Goal: Information Seeking & Learning: Learn about a topic

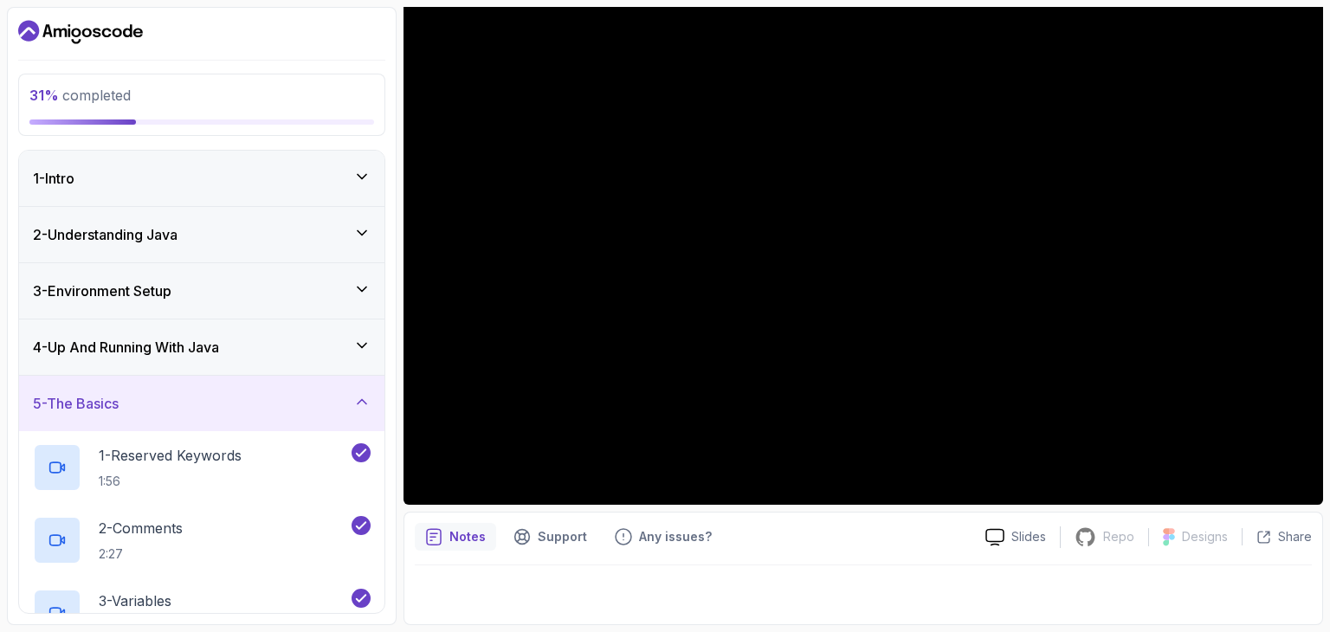
click at [189, 346] on h3 "4 - Up And Running With Java" at bounding box center [126, 347] width 186 height 21
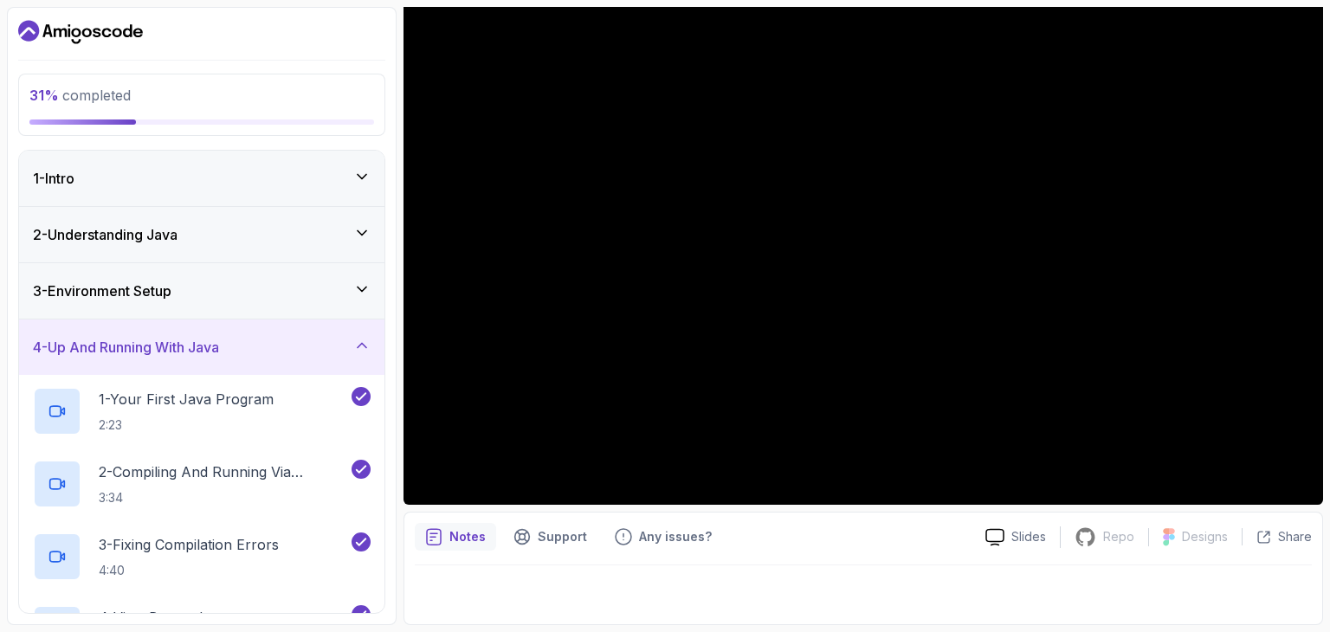
click at [214, 287] on div "3 - Environment Setup" at bounding box center [202, 291] width 338 height 21
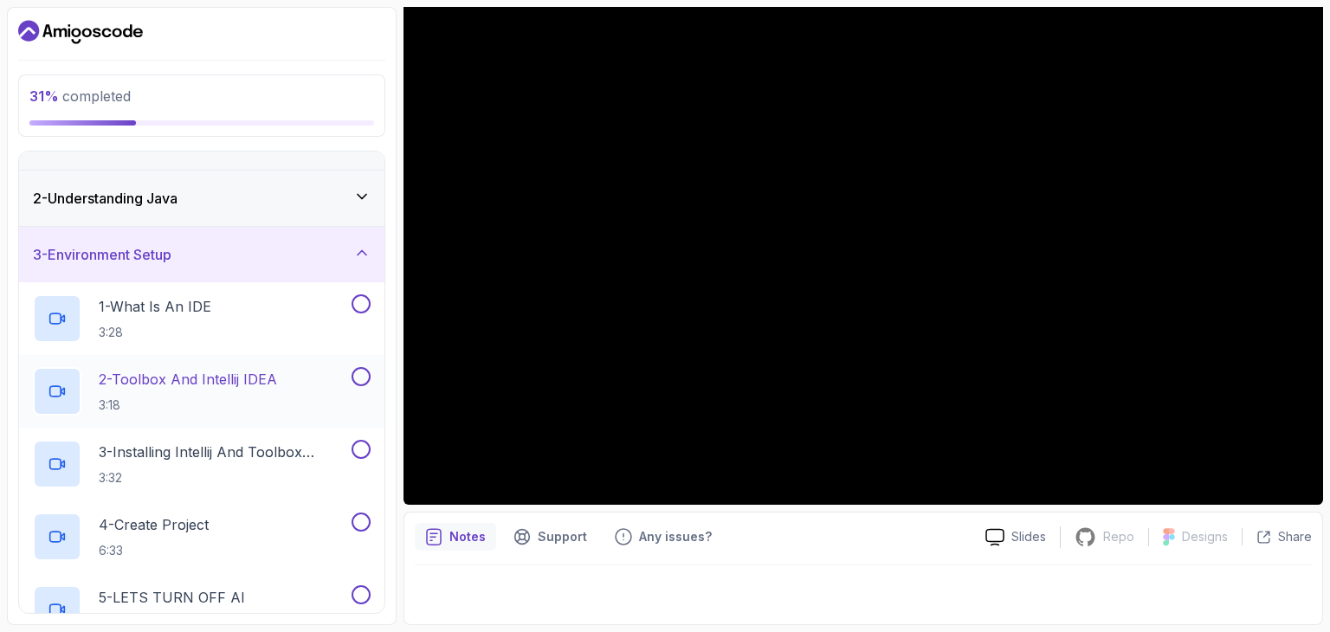
scroll to position [87, 0]
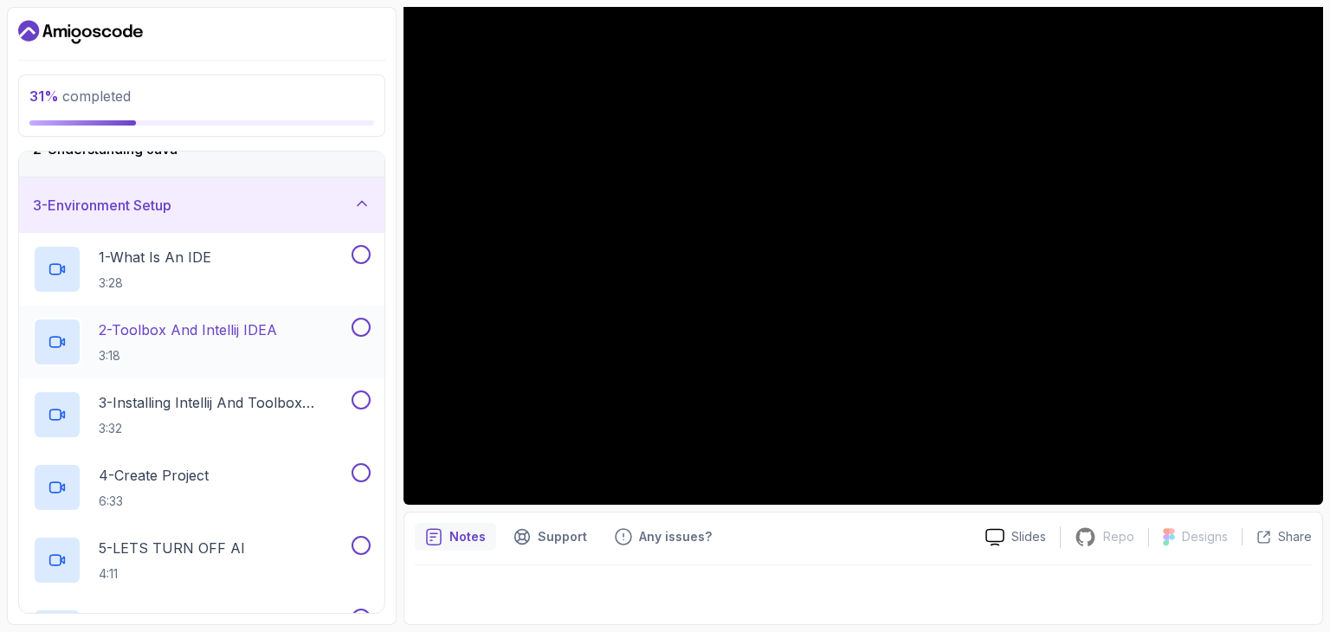
click at [242, 325] on p "2 - Toolbox And Intellij IDEA" at bounding box center [188, 329] width 178 height 21
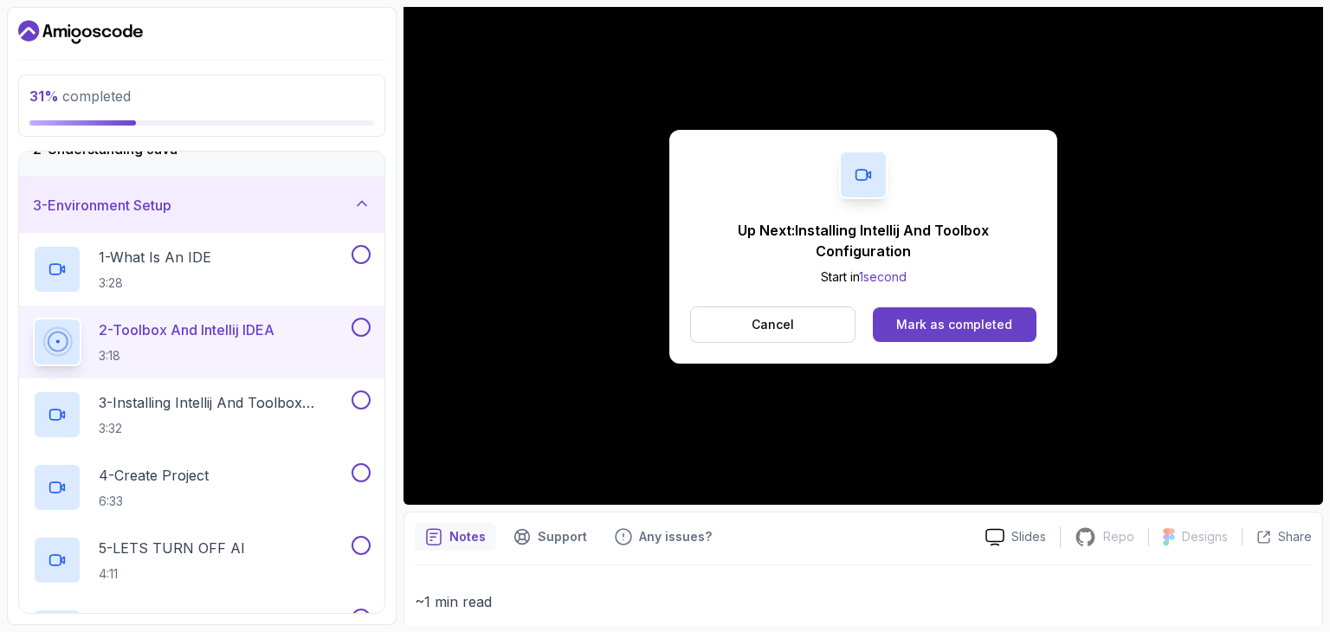
scroll to position [166, 0]
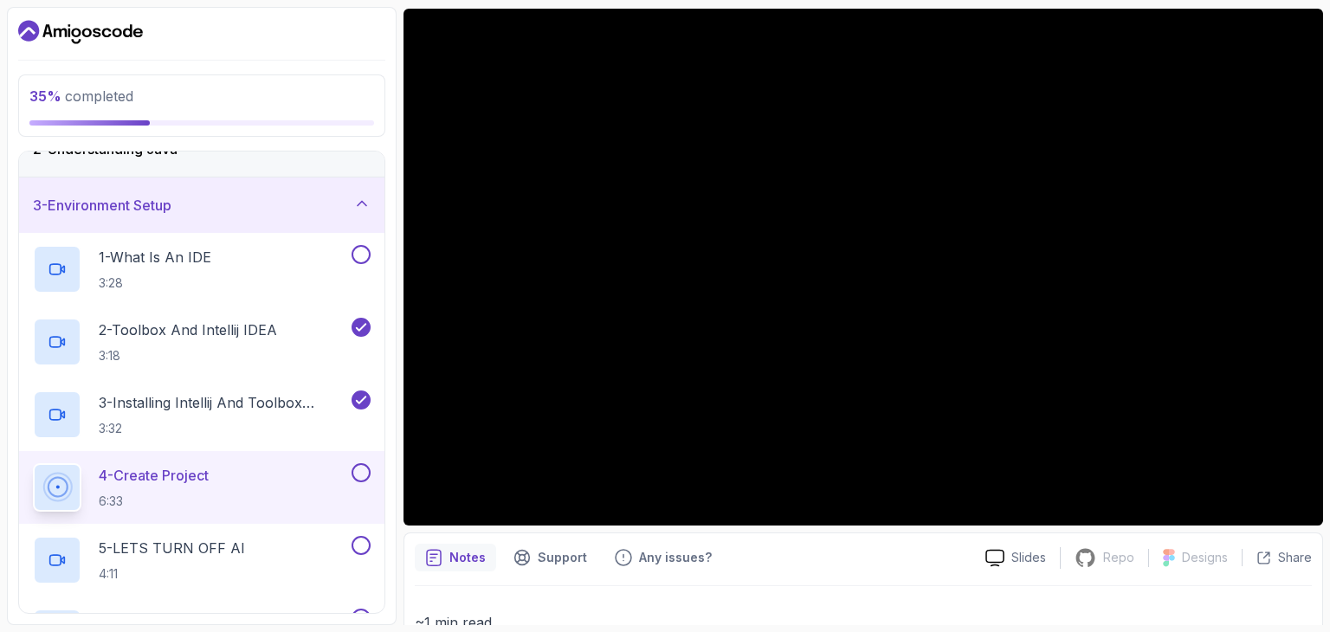
scroll to position [80, 0]
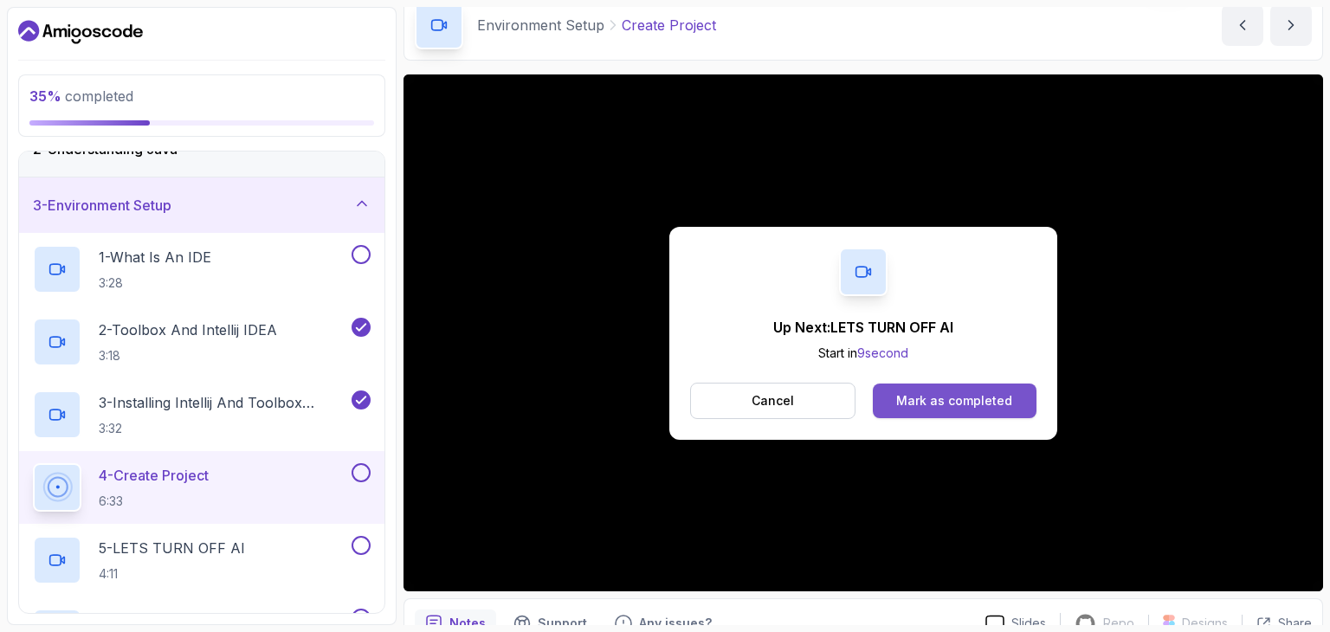
click at [918, 399] on div "Mark as completed" at bounding box center [954, 400] width 116 height 17
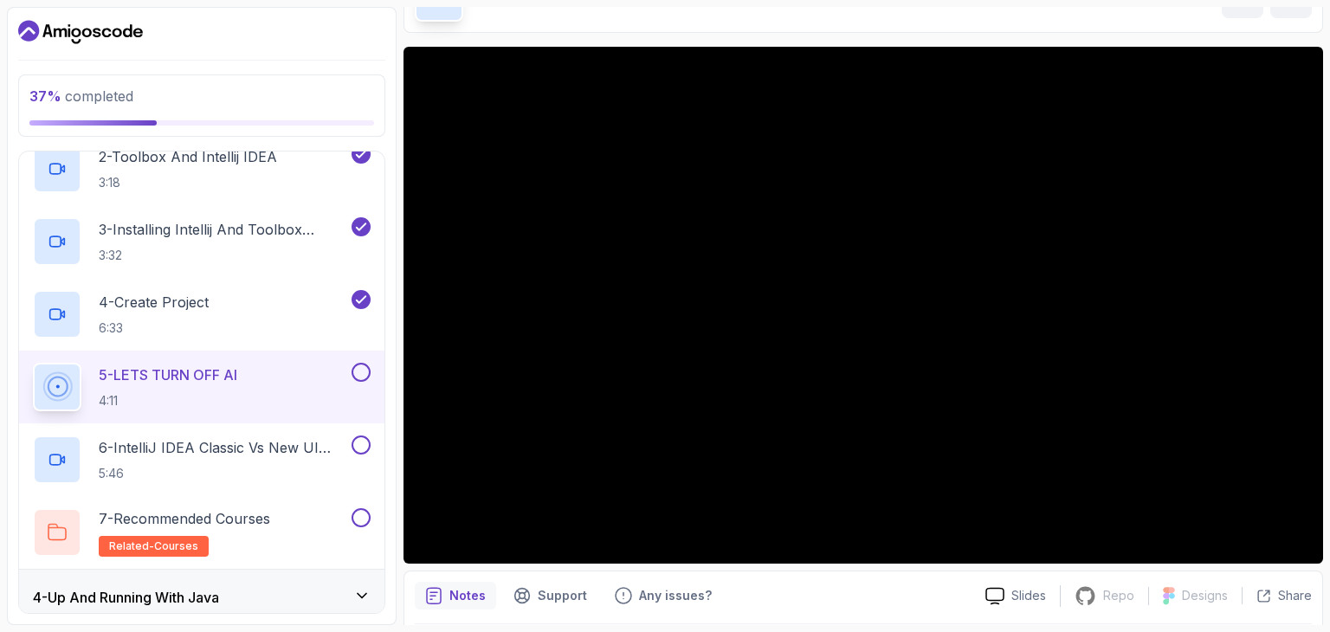
scroll to position [166, 0]
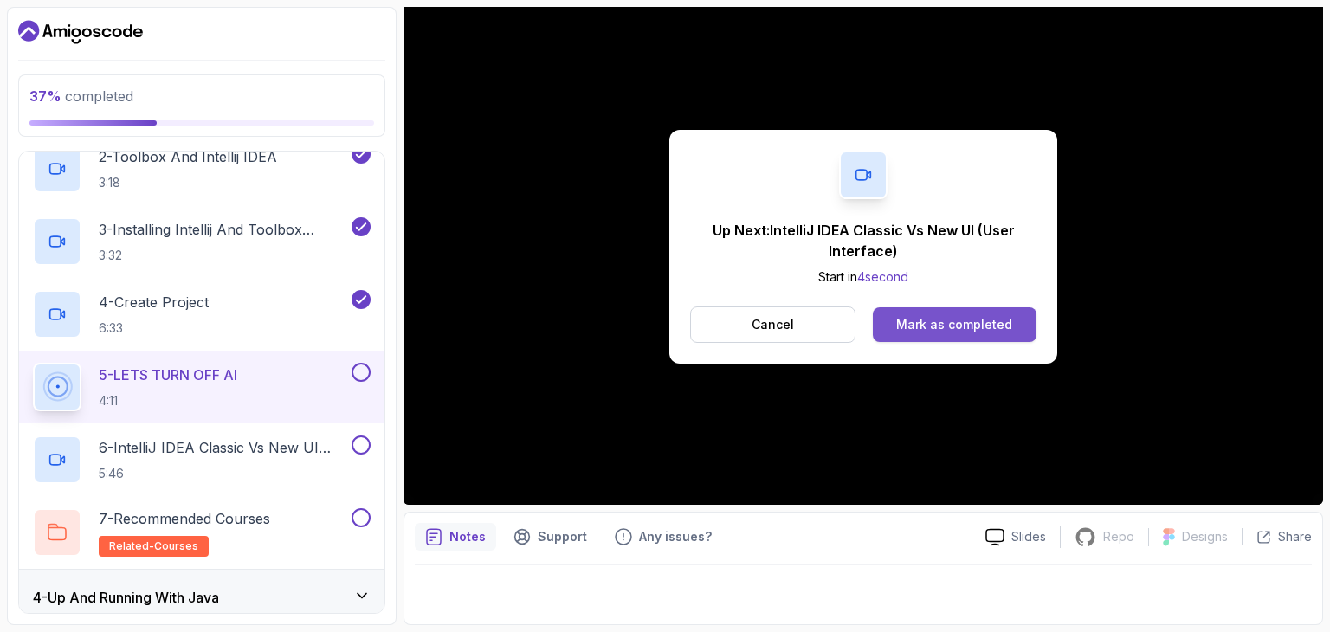
click at [986, 329] on div "Mark as completed" at bounding box center [954, 324] width 116 height 17
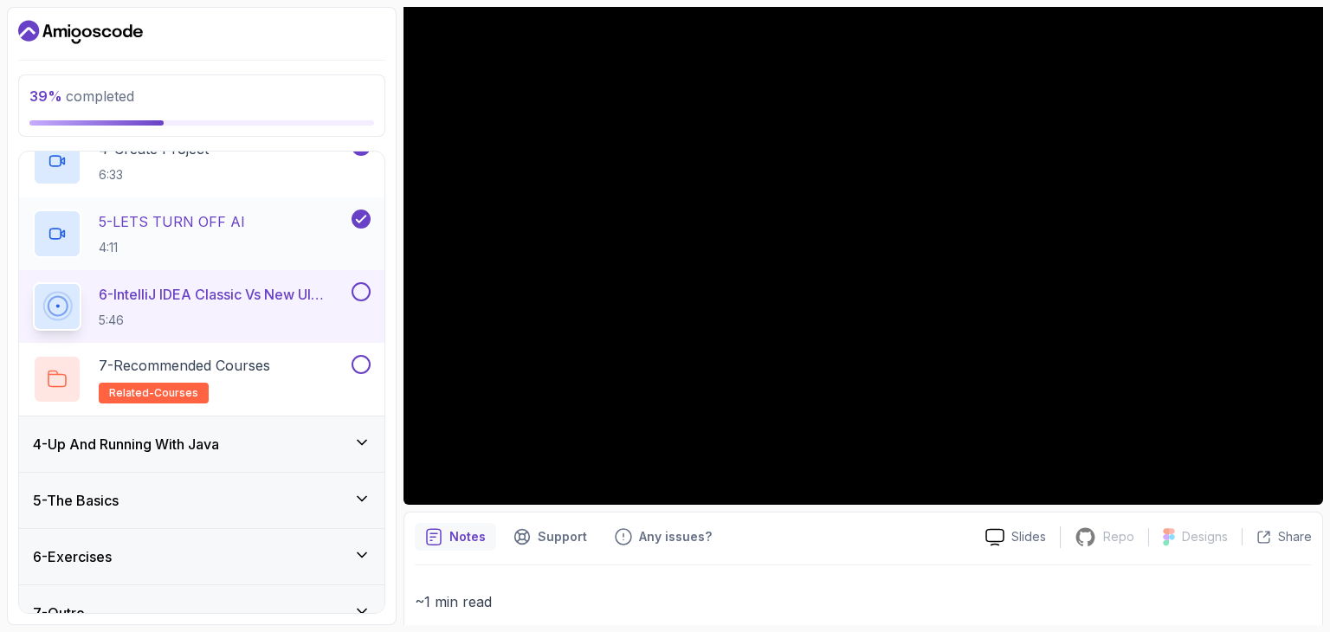
scroll to position [438, 0]
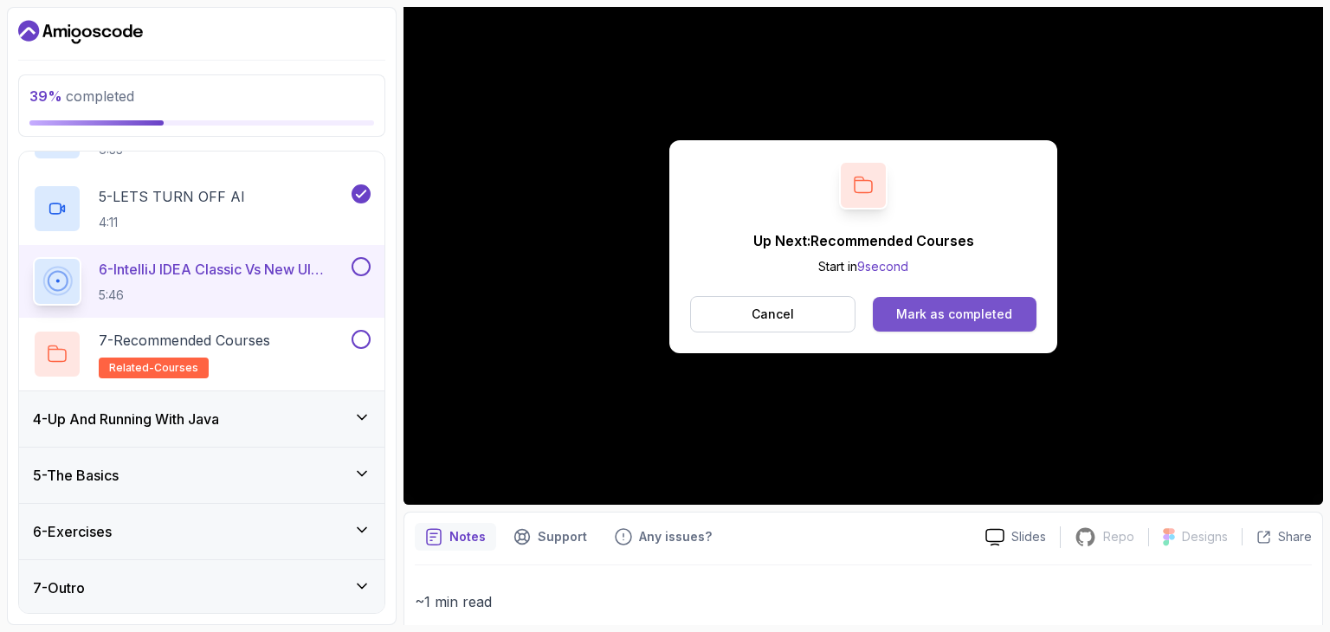
click at [951, 321] on div "Mark as completed" at bounding box center [954, 314] width 116 height 17
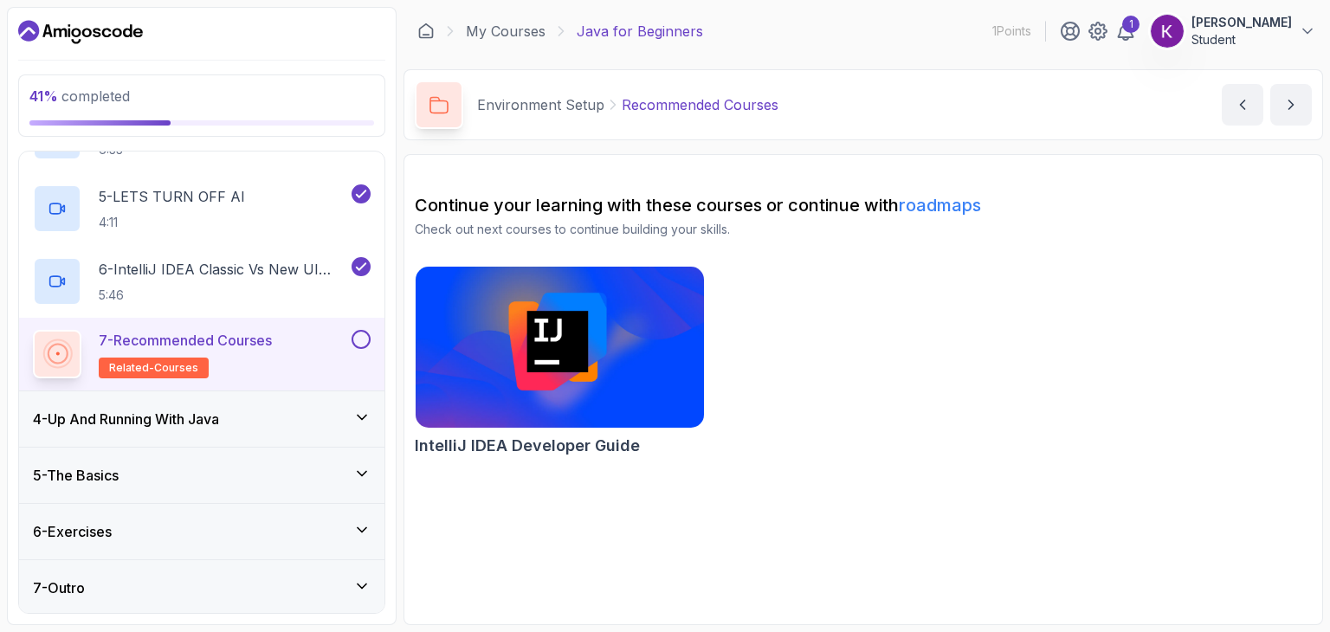
click at [216, 333] on p "7 - Recommended Courses" at bounding box center [185, 340] width 173 height 21
click at [596, 310] on img at bounding box center [560, 347] width 302 height 170
click at [945, 200] on link "roadmaps" at bounding box center [940, 205] width 82 height 21
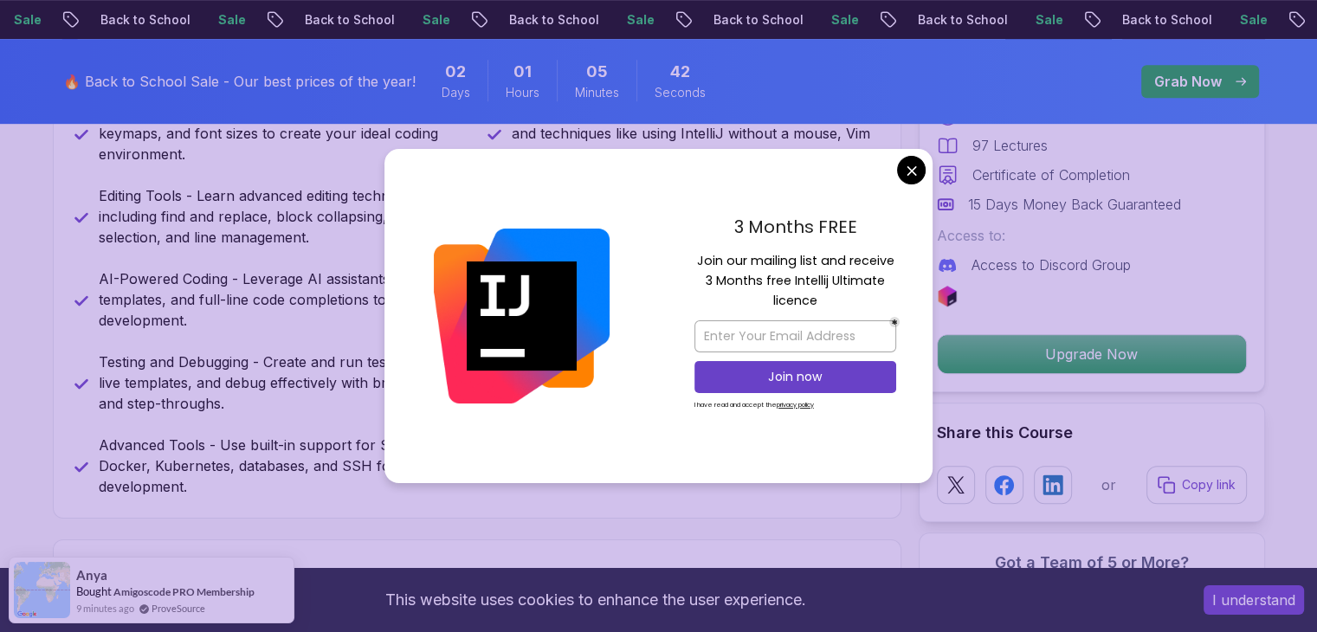
scroll to position [1212, 0]
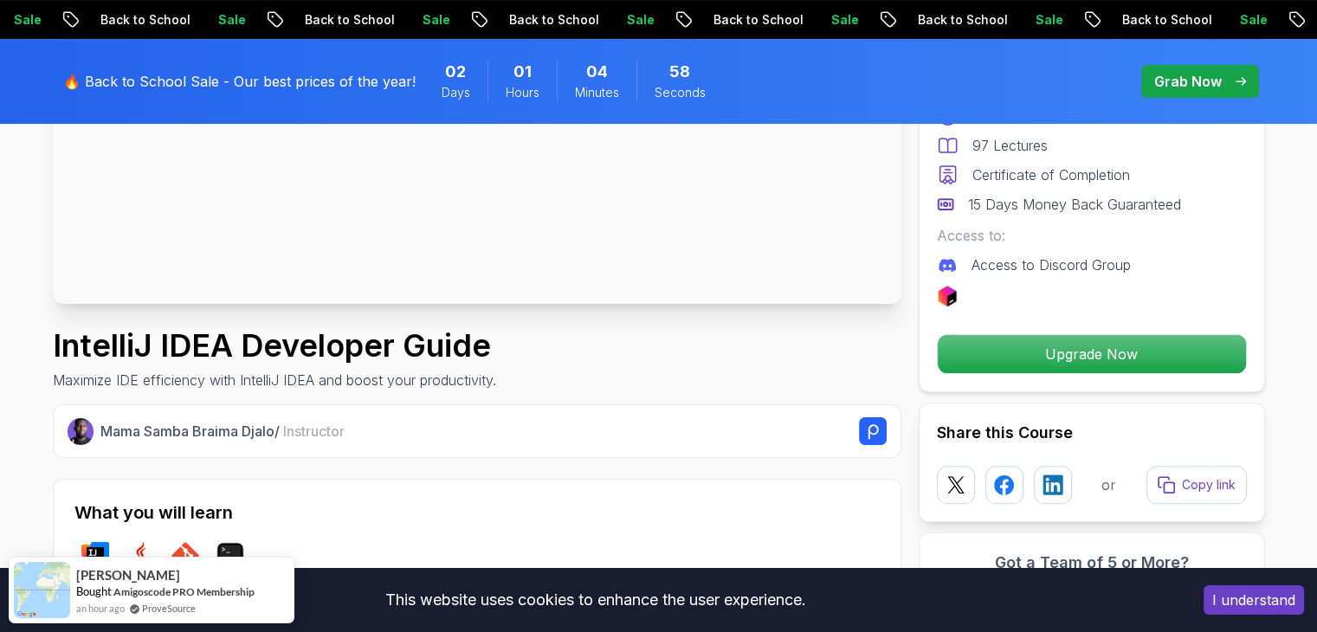
scroll to position [346, 0]
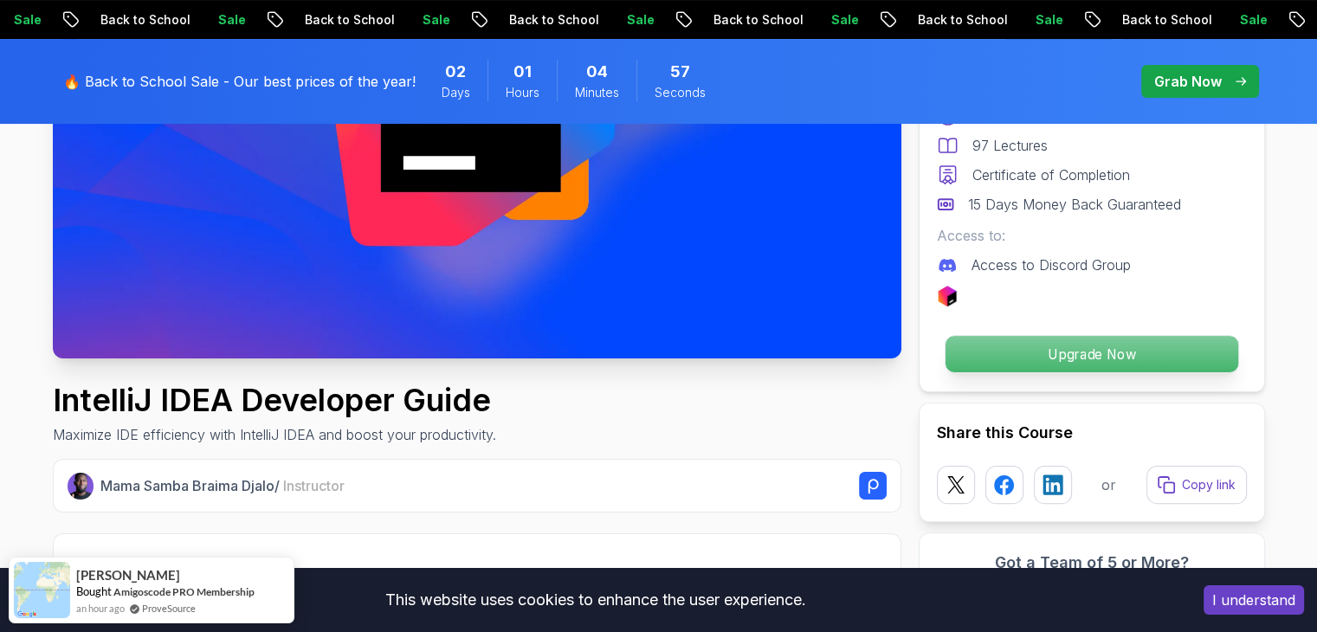
click at [1031, 355] on p "Upgrade Now" at bounding box center [1091, 354] width 293 height 36
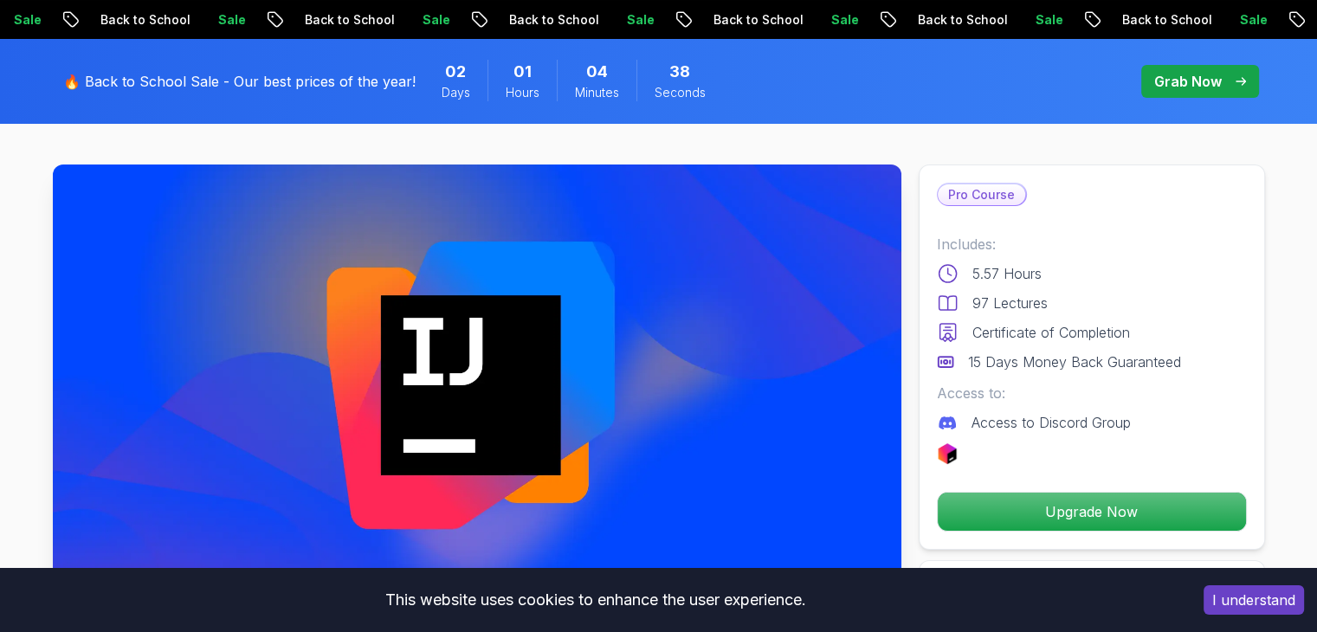
scroll to position [0, 0]
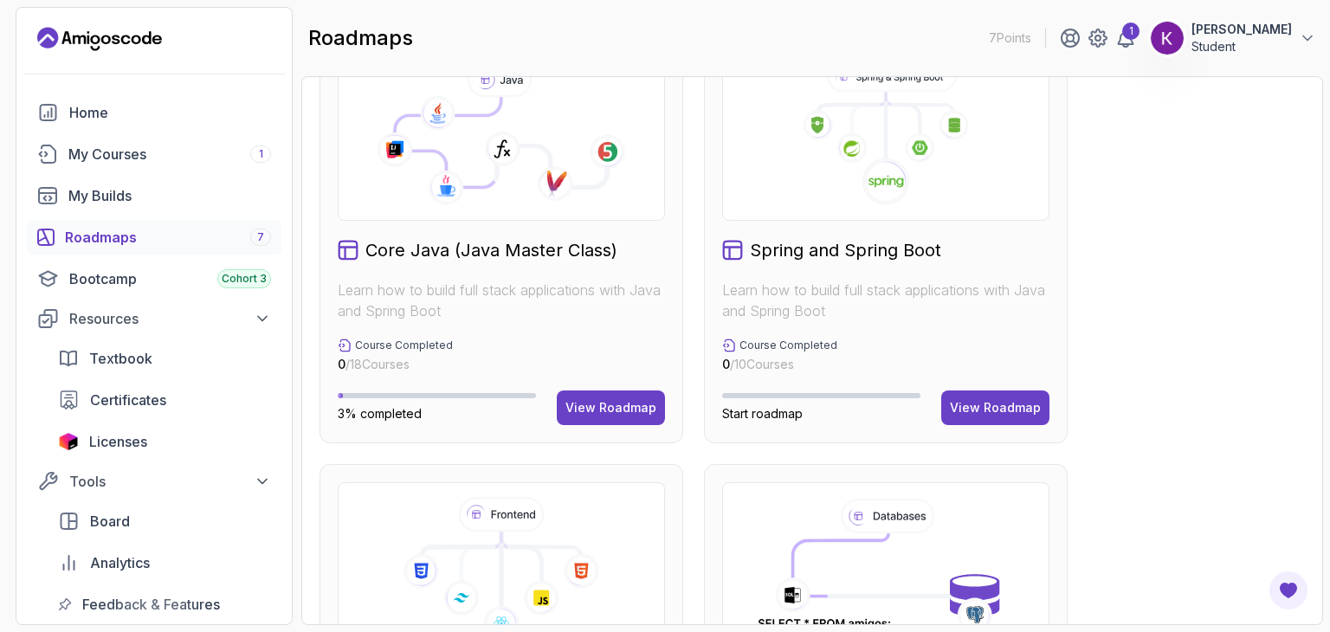
scroll to position [433, 0]
